Goal: Register for event/course: Sign up to attend an event or enroll in a course

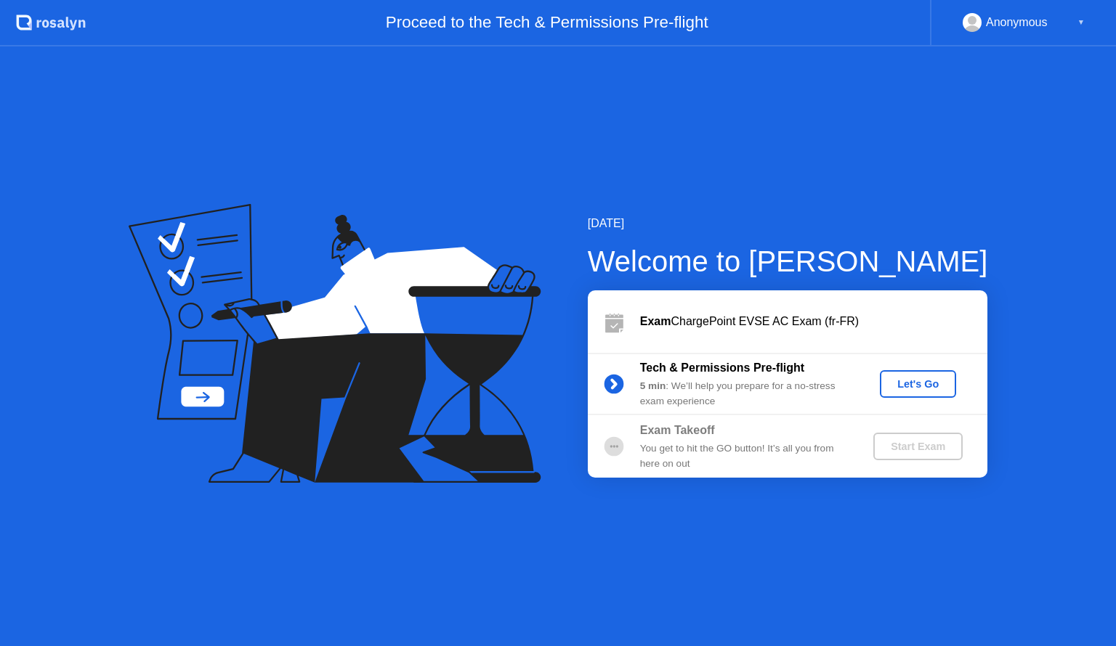
click at [928, 381] on div "Let's Go" at bounding box center [917, 384] width 65 height 12
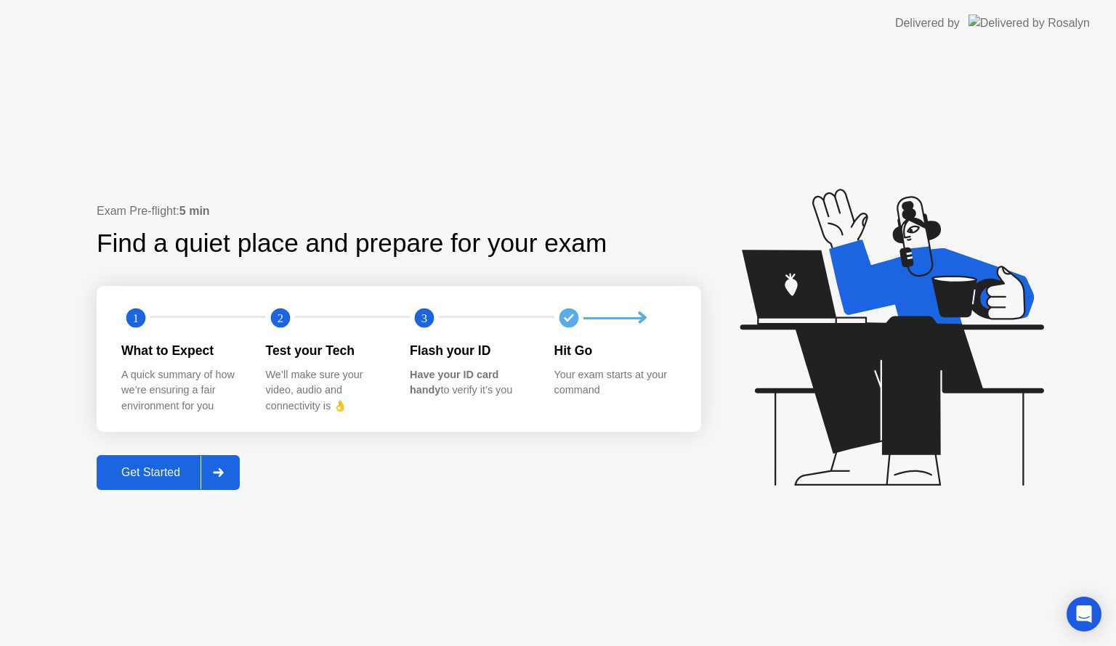
click at [157, 473] on div "Get Started" at bounding box center [151, 472] width 100 height 13
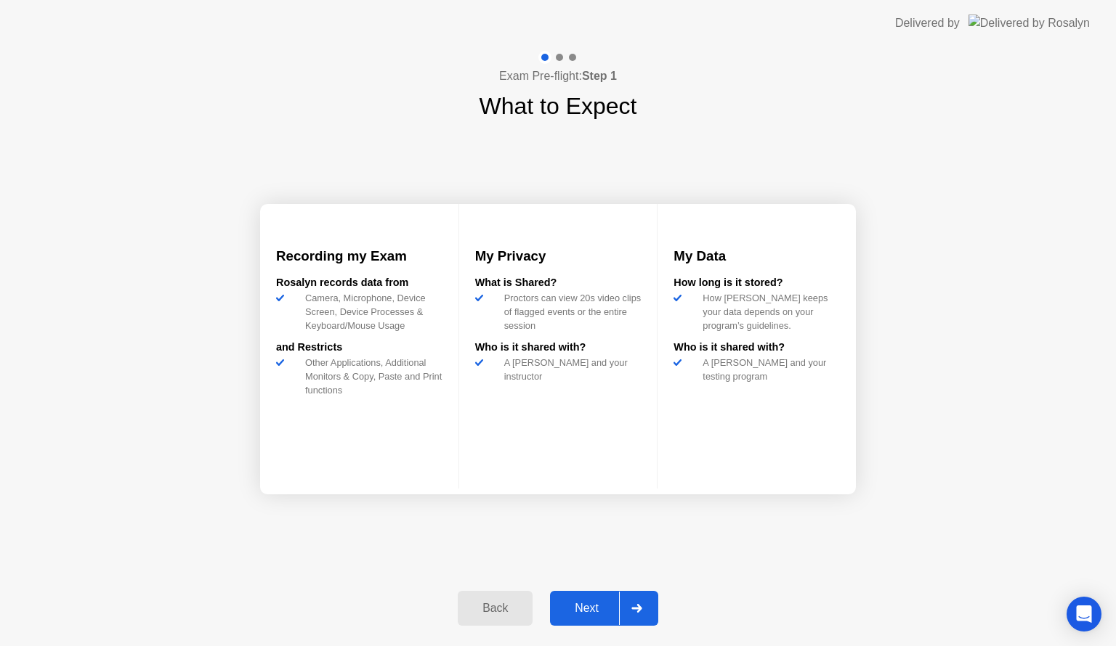
click at [593, 609] on div "Next" at bounding box center [586, 608] width 65 height 13
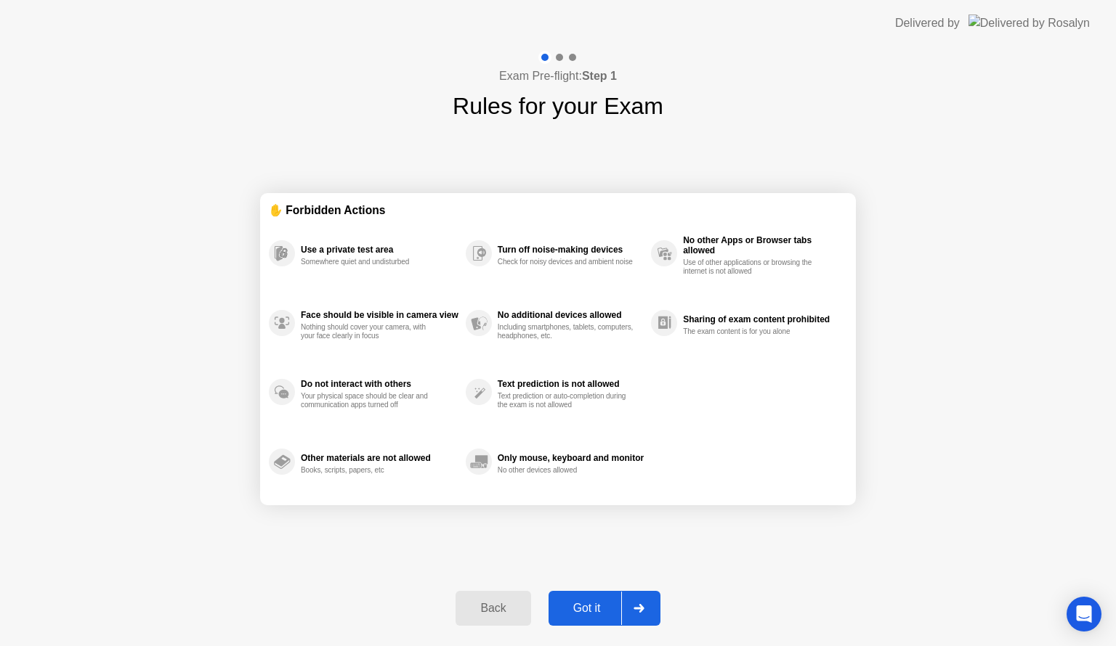
click at [593, 609] on div "Got it" at bounding box center [587, 608] width 68 height 13
select select "**********"
select select "*******"
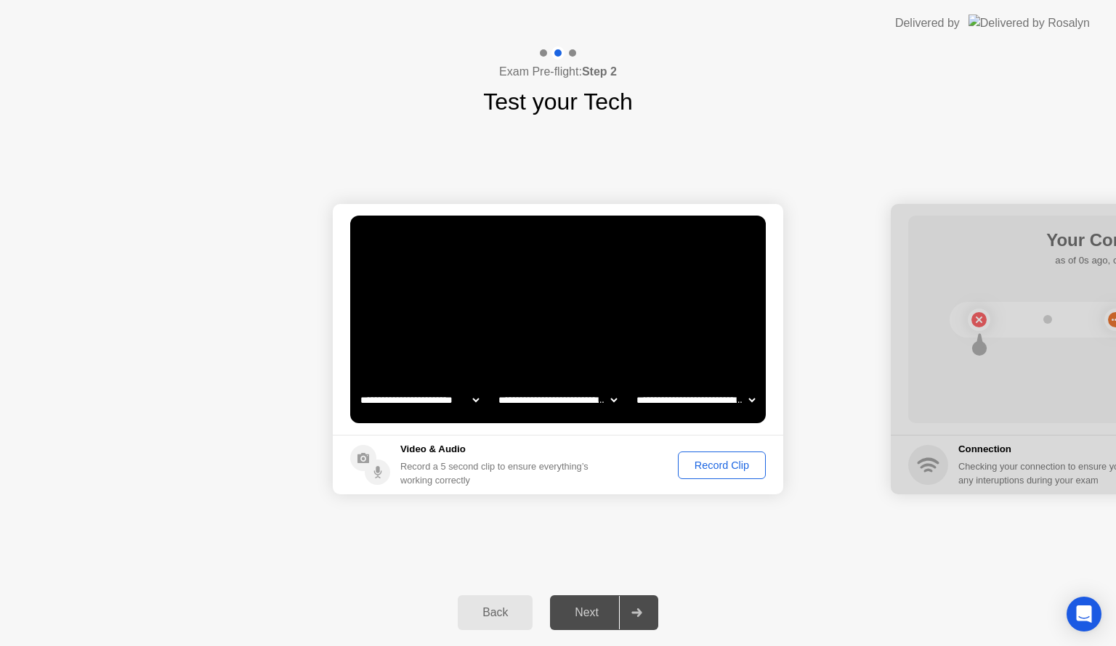
click at [619, 394] on select "**********" at bounding box center [557, 400] width 124 height 29
click at [678, 396] on select "**********" at bounding box center [695, 400] width 124 height 29
click at [851, 600] on div "Back Next" at bounding box center [558, 613] width 1116 height 67
click at [723, 469] on div "Record Clip" at bounding box center [722, 466] width 78 height 12
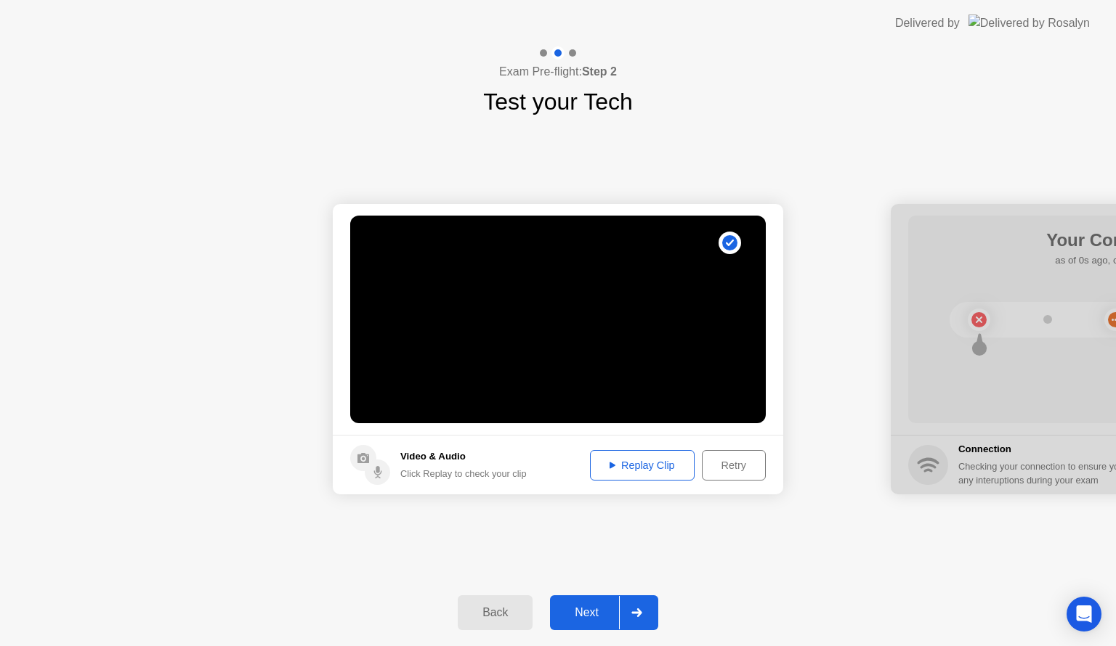
click at [646, 464] on div "Replay Clip" at bounding box center [642, 466] width 94 height 12
click at [583, 622] on button "Next" at bounding box center [604, 613] width 108 height 35
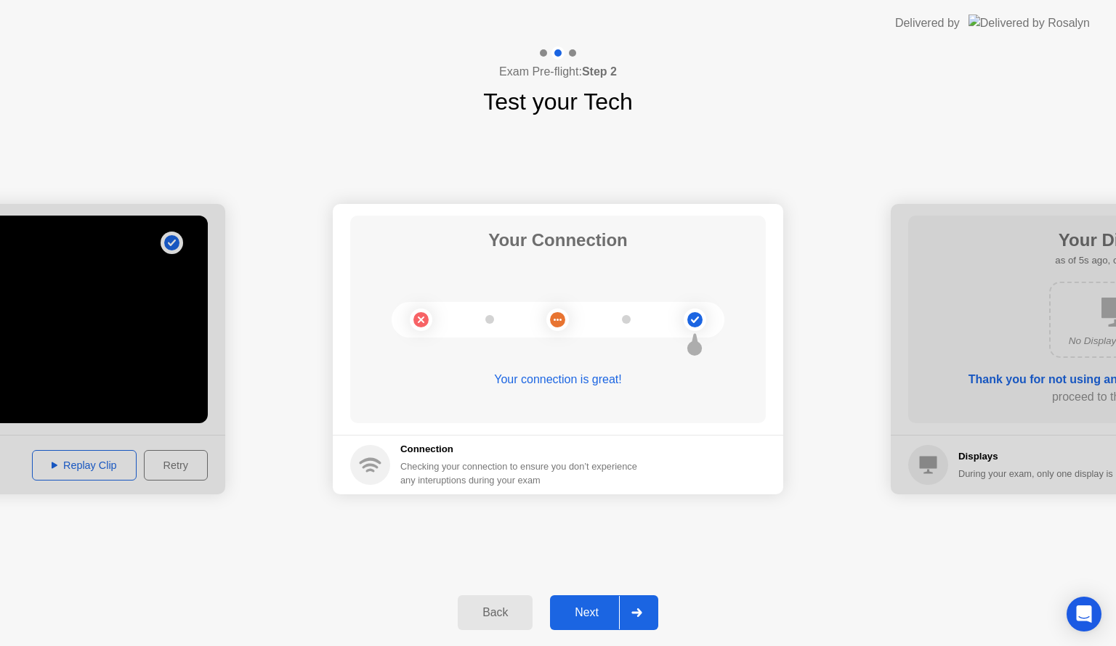
click at [582, 381] on div "Your connection is great!" at bounding box center [557, 379] width 415 height 17
click at [599, 627] on button "Next" at bounding box center [604, 613] width 108 height 35
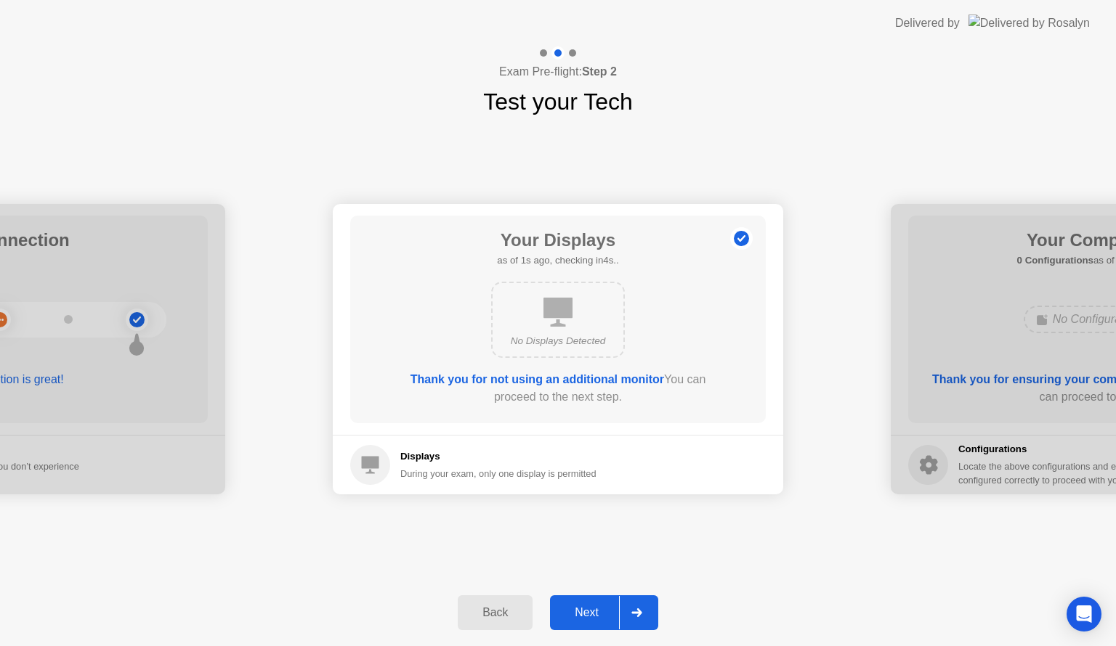
drag, startPoint x: 558, startPoint y: 380, endPoint x: 560, endPoint y: 371, distance: 9.0
click at [558, 378] on b "Thank you for not using an additional monitor" at bounding box center [536, 379] width 253 height 12
click at [572, 333] on div "No Displays Detected" at bounding box center [558, 320] width 134 height 76
click at [543, 382] on b "Thank you for not using an additional monitor" at bounding box center [536, 379] width 253 height 12
click at [598, 606] on div "Next" at bounding box center [586, 612] width 65 height 13
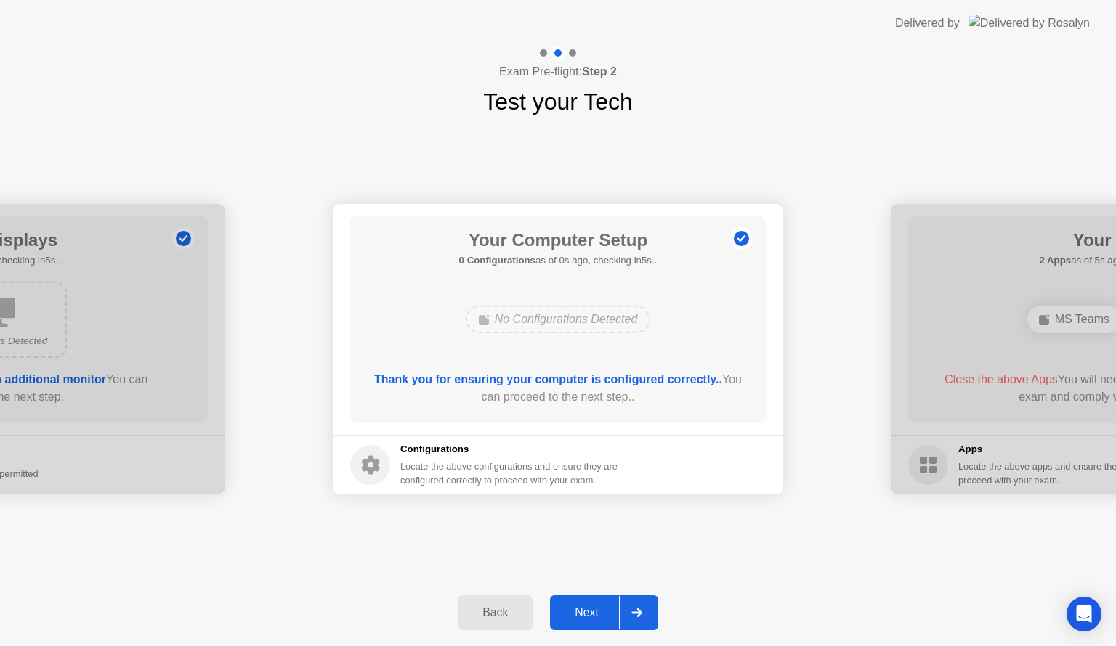
click at [594, 610] on div "Next" at bounding box center [586, 612] width 65 height 13
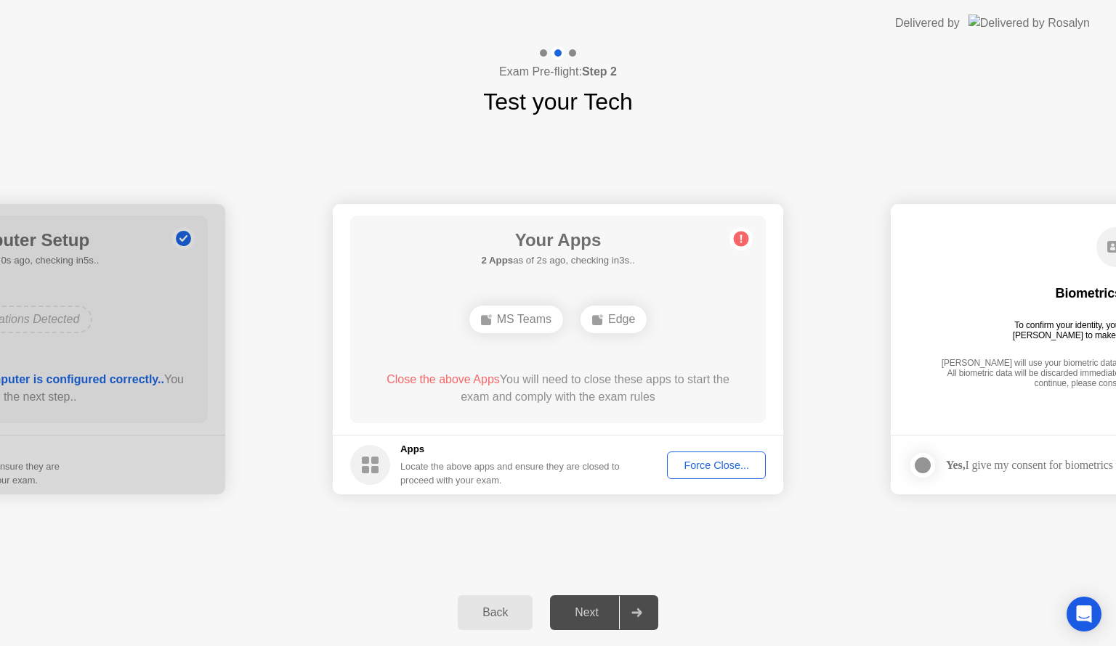
click at [721, 466] on div "Force Close..." at bounding box center [716, 466] width 89 height 12
click at [702, 461] on div "Force Close..." at bounding box center [716, 466] width 89 height 12
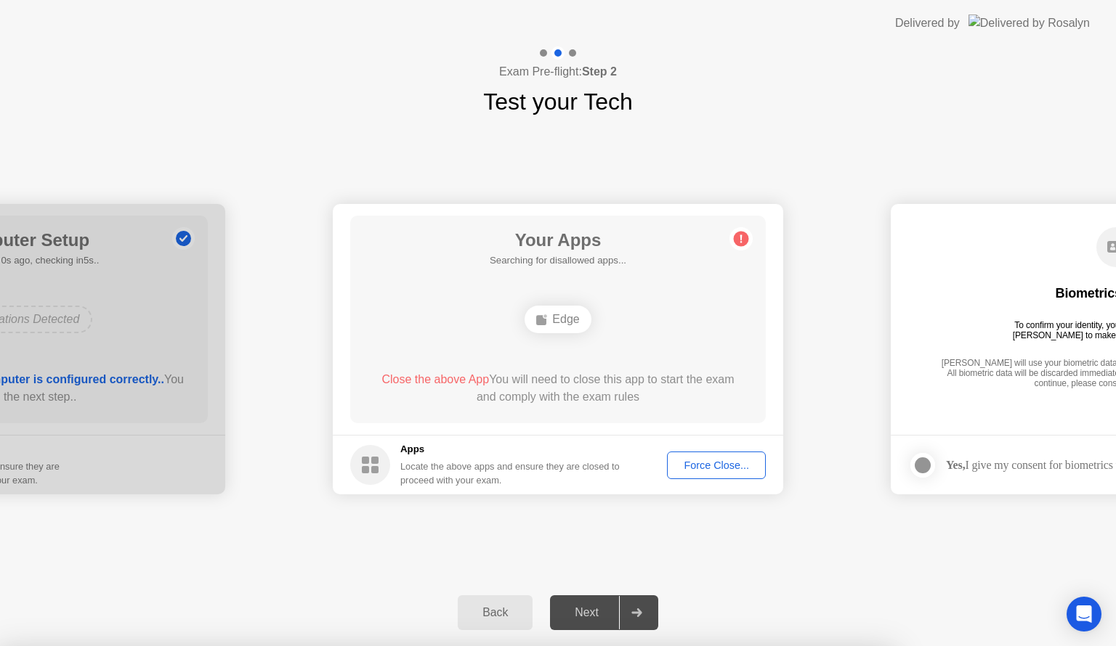
click at [731, 468] on div "Force Close..." at bounding box center [716, 466] width 89 height 12
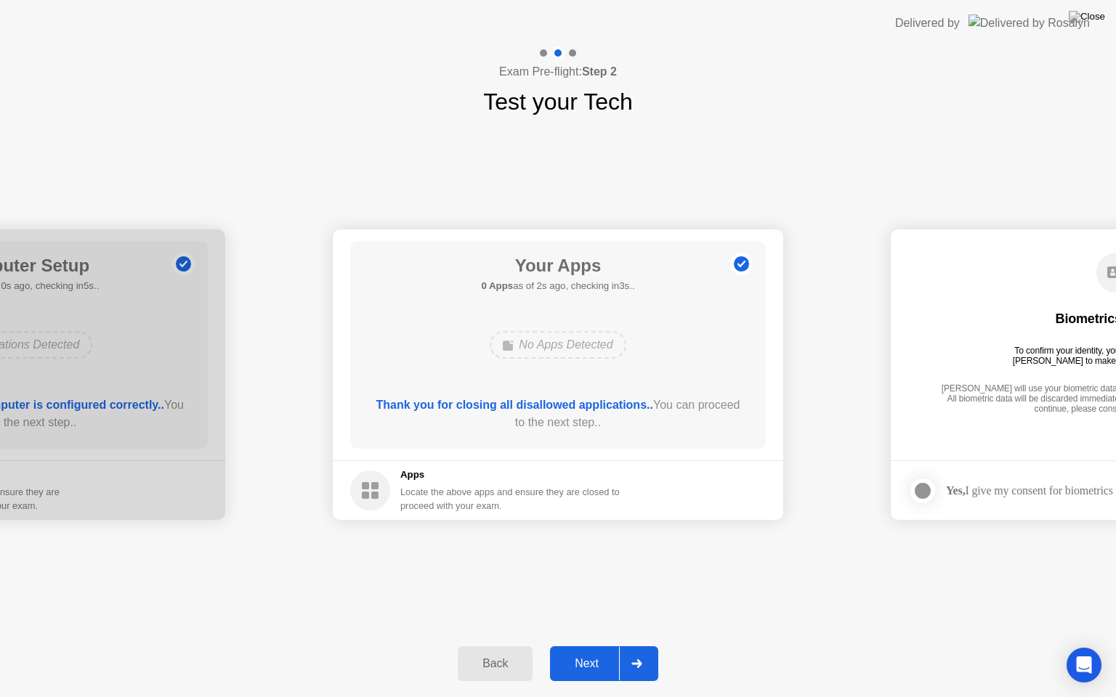
click at [575, 646] on div "Next" at bounding box center [586, 663] width 65 height 13
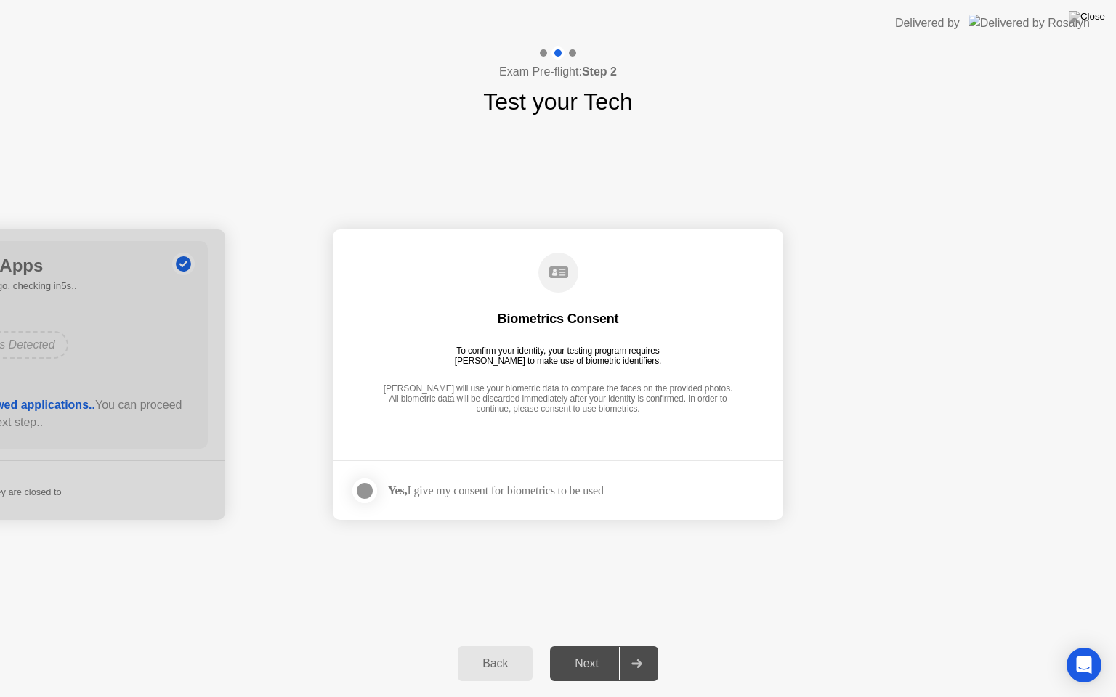
click at [361, 490] on div at bounding box center [364, 490] width 17 height 17
click at [579, 646] on button "Next" at bounding box center [604, 663] width 108 height 35
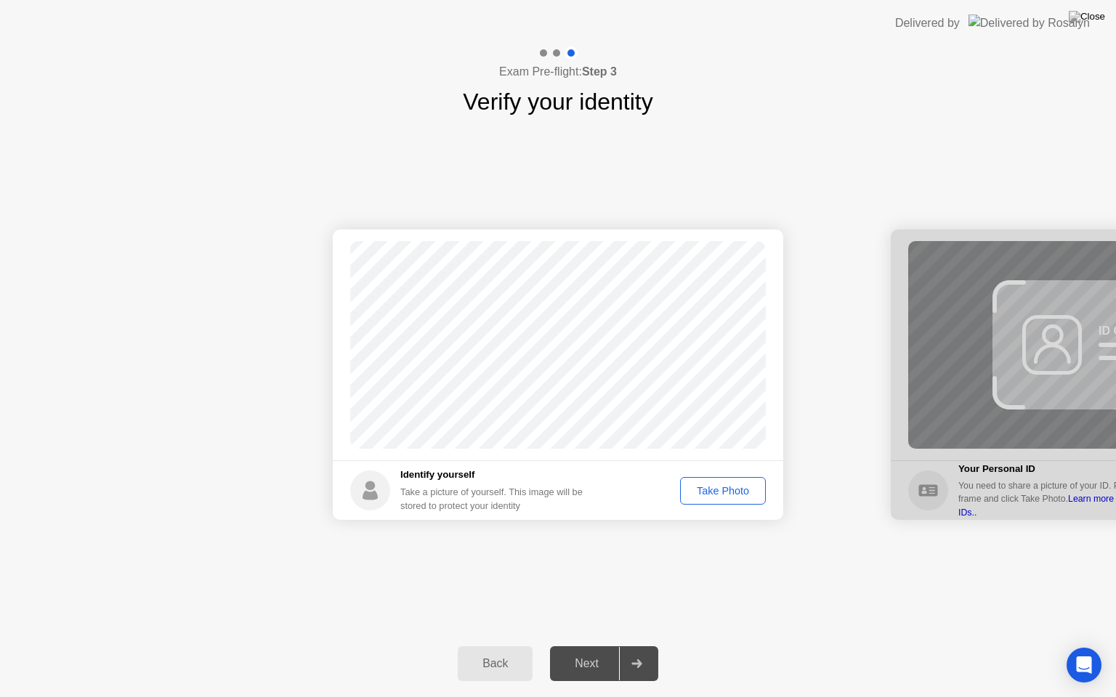
click at [713, 494] on div "Take Photo" at bounding box center [723, 491] width 76 height 12
click at [598, 646] on div "Next" at bounding box center [586, 663] width 65 height 13
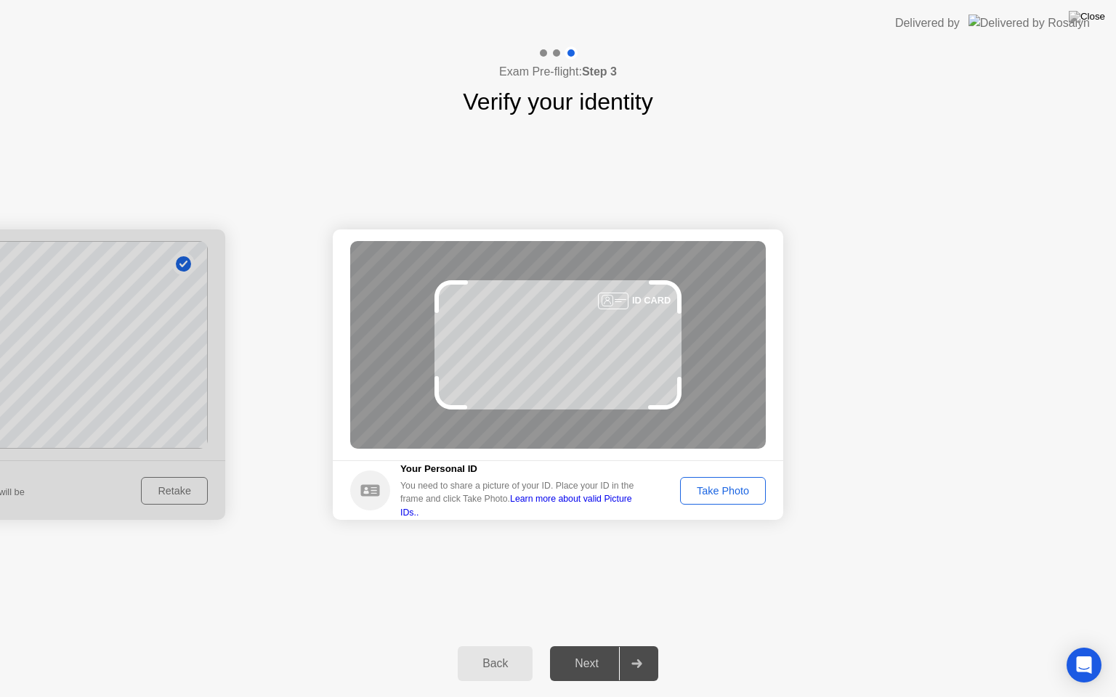
click at [731, 497] on div "Take Photo" at bounding box center [723, 491] width 76 height 12
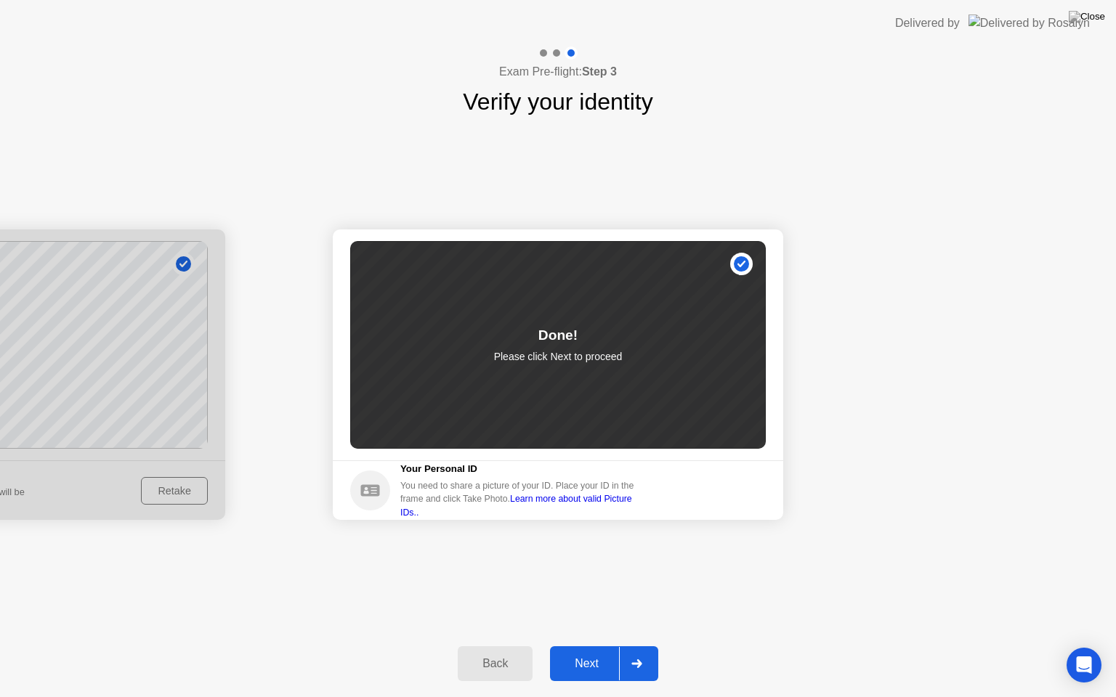
click at [598, 646] on div "Next" at bounding box center [586, 663] width 65 height 13
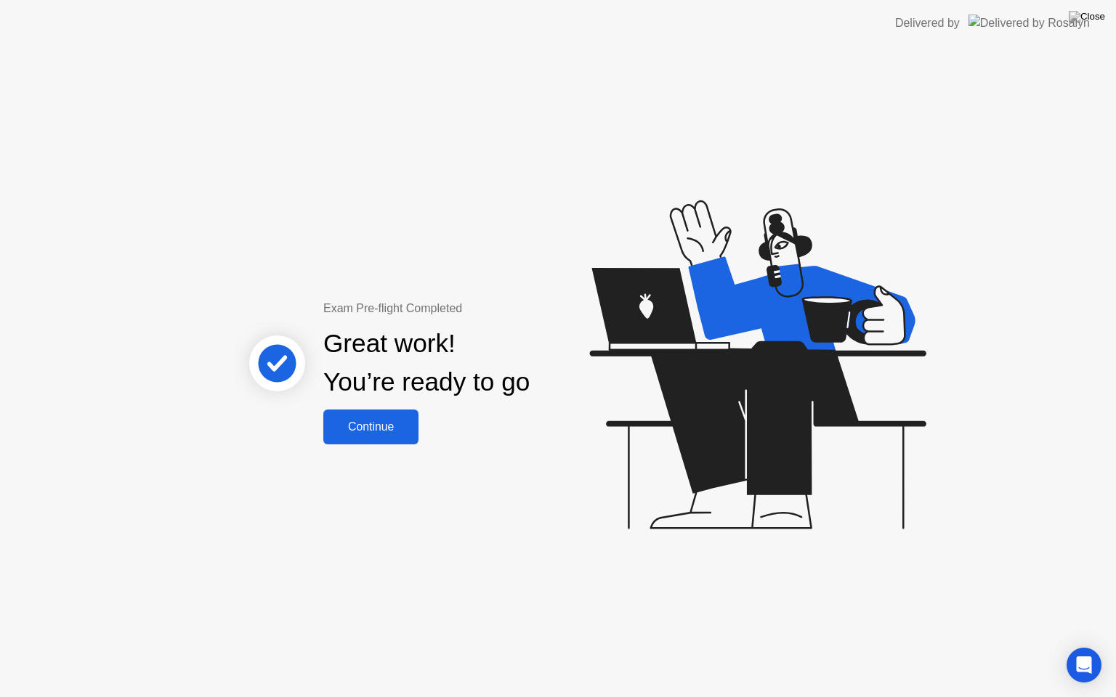
click at [389, 437] on button "Continue" at bounding box center [370, 427] width 95 height 35
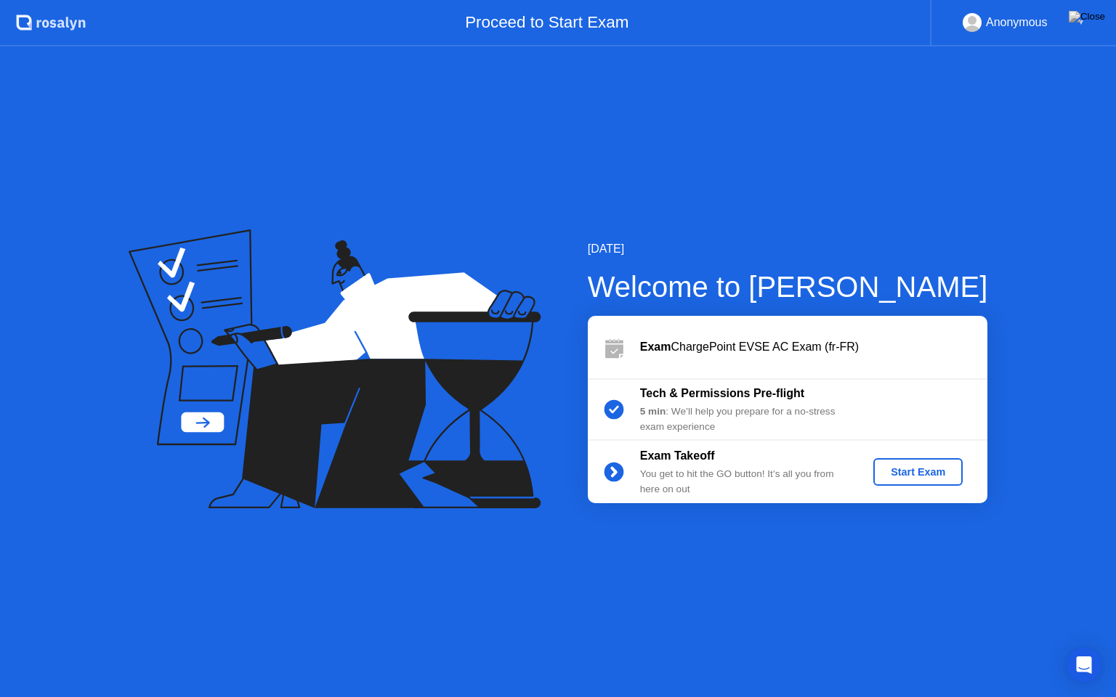
click at [924, 476] on div "Start Exam" at bounding box center [918, 472] width 78 height 12
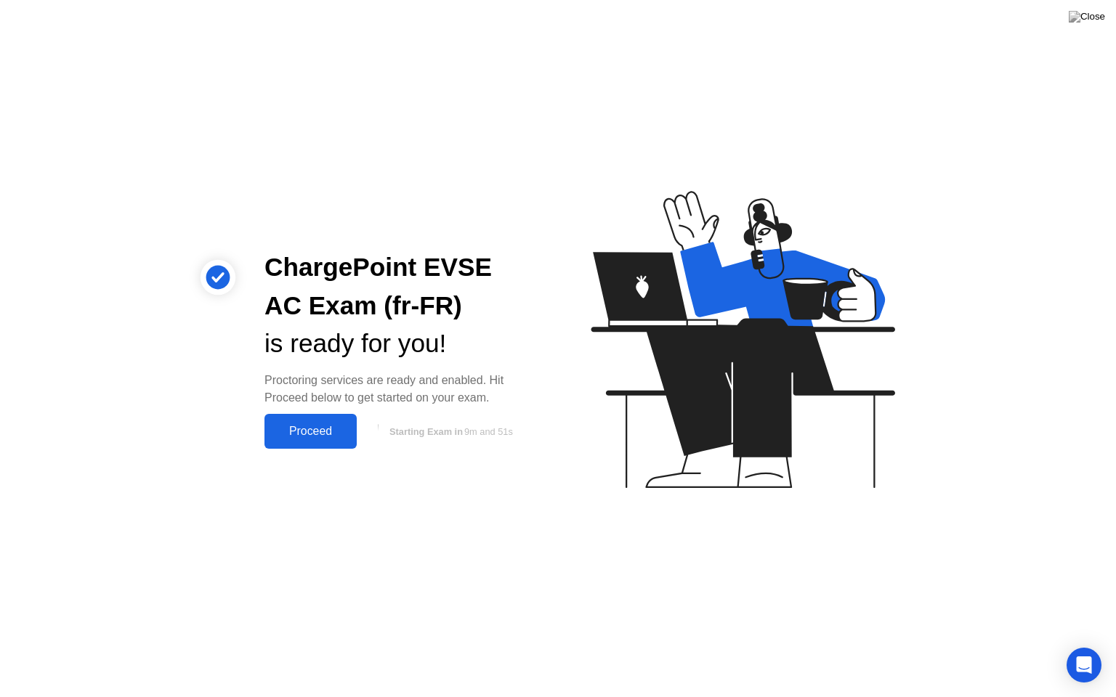
click at [306, 427] on div "Proceed" at bounding box center [311, 431] width 84 height 13
